Goal: Communication & Community: Participate in discussion

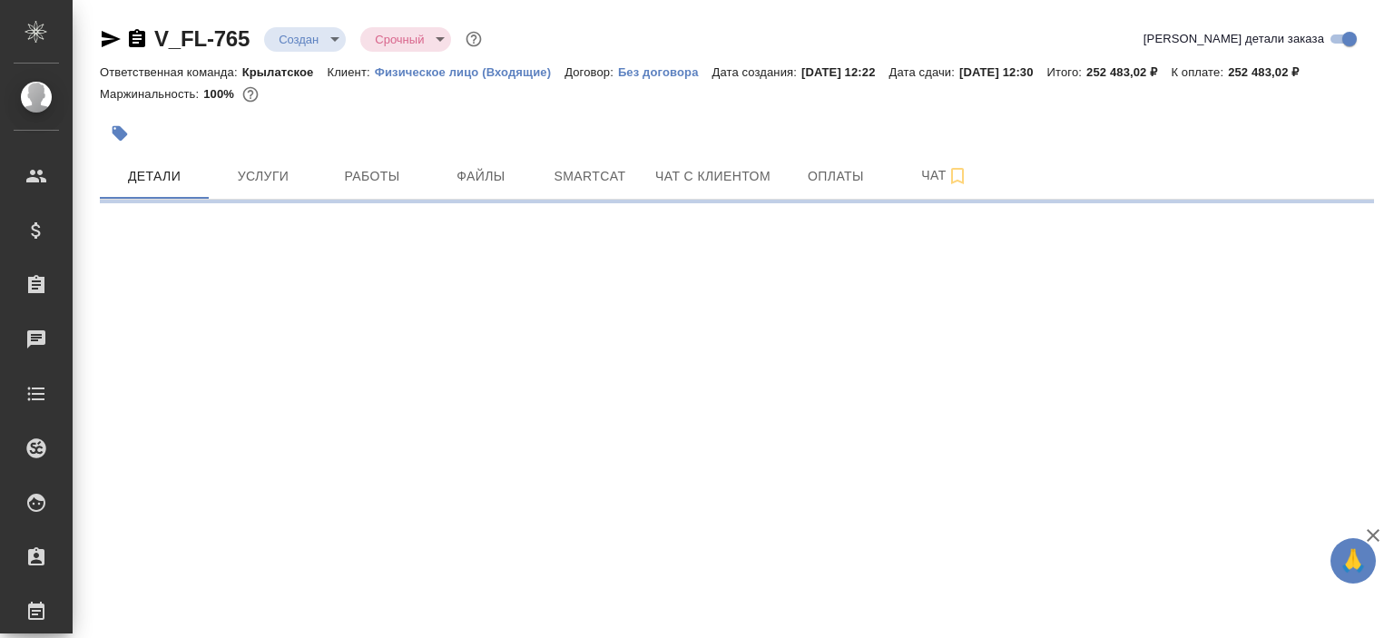
select select "RU"
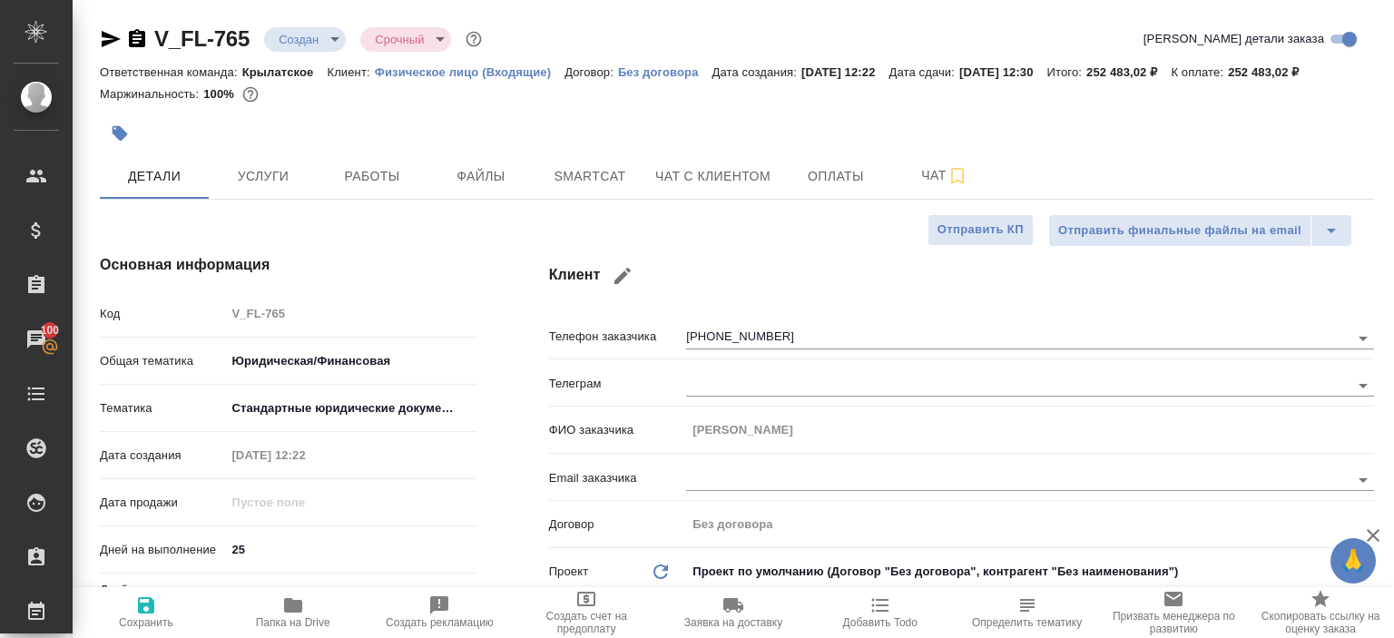
type textarea "x"
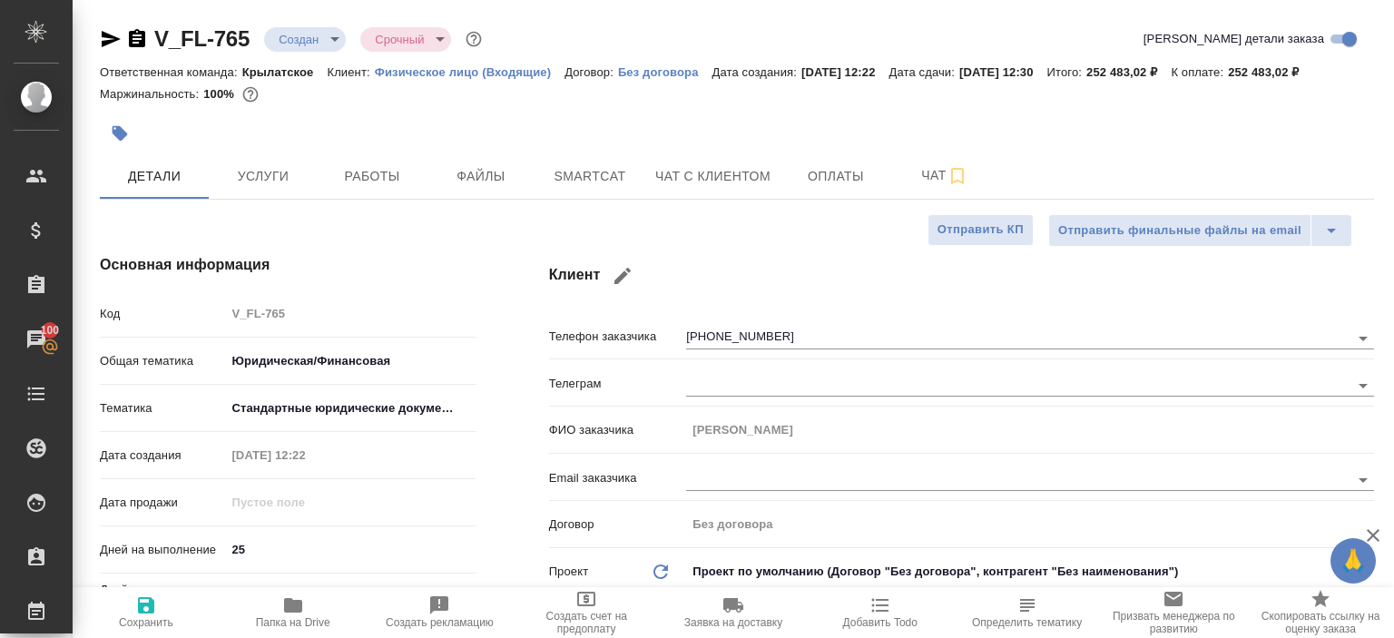
type textarea "x"
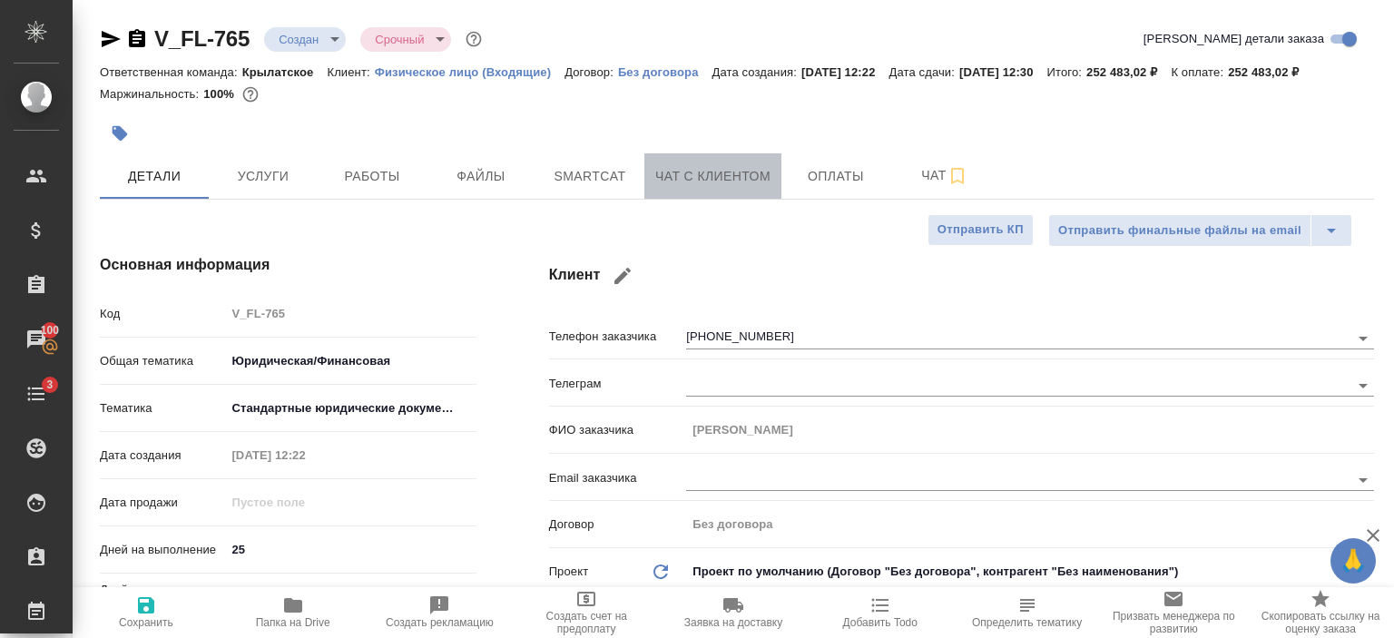
click at [688, 170] on span "Чат с клиентом" at bounding box center [712, 176] width 115 height 23
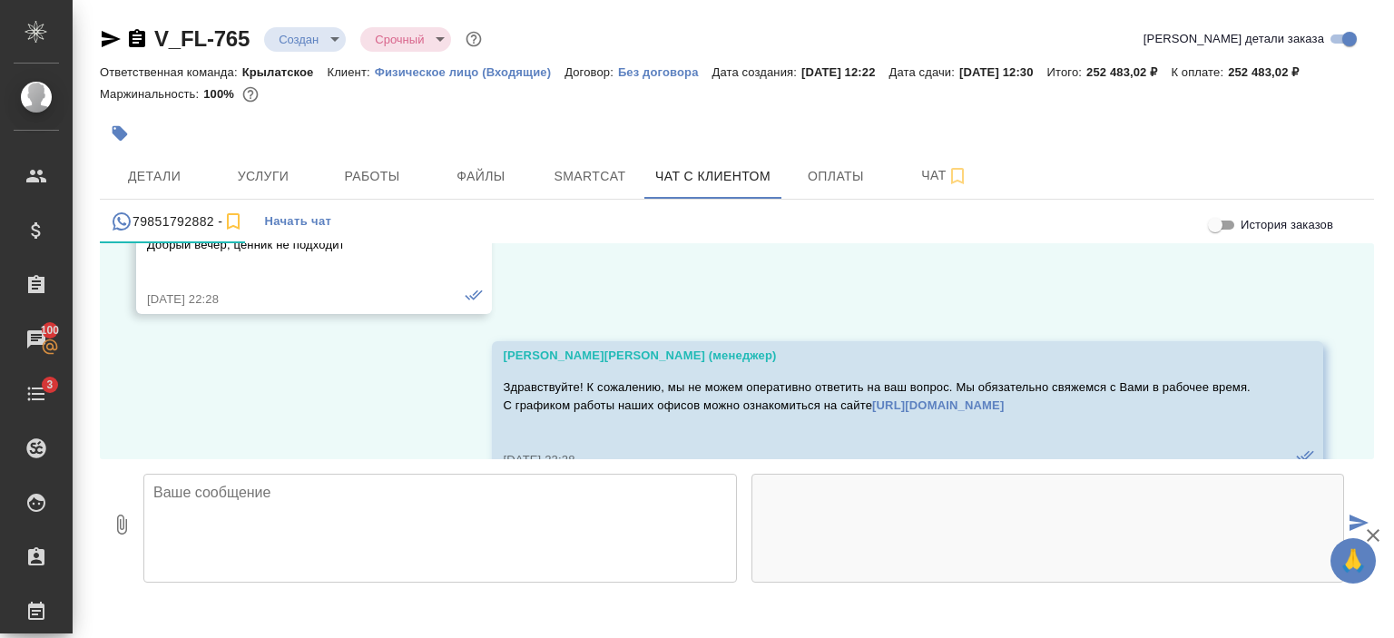
scroll to position [2359, 0]
